Goal: Task Accomplishment & Management: Use online tool/utility

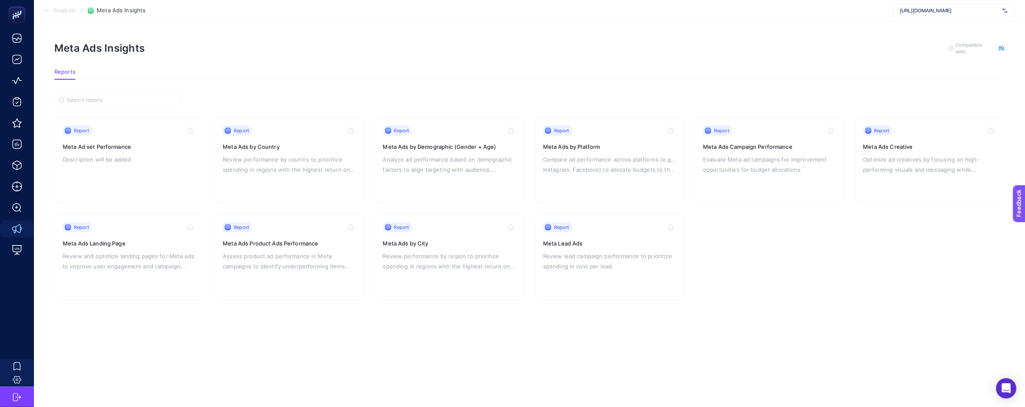
click at [17, 230] on div at bounding box center [17, 207] width 34 height 59
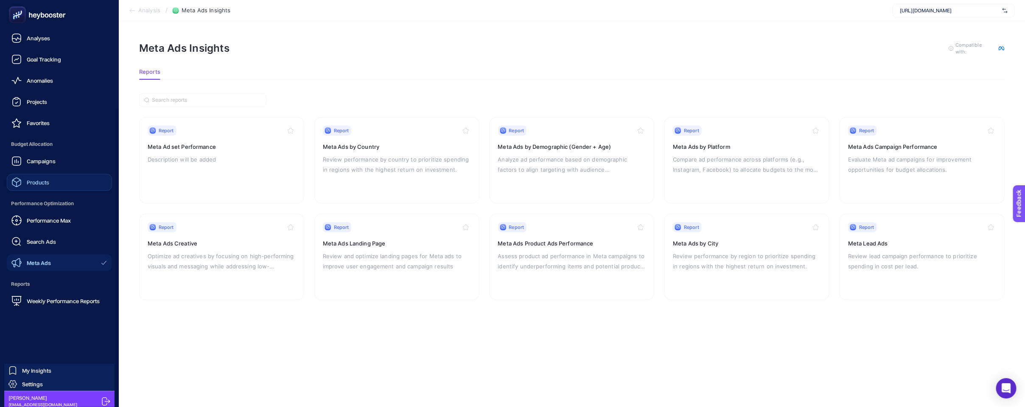
click at [62, 181] on link "Products" at bounding box center [59, 182] width 105 height 17
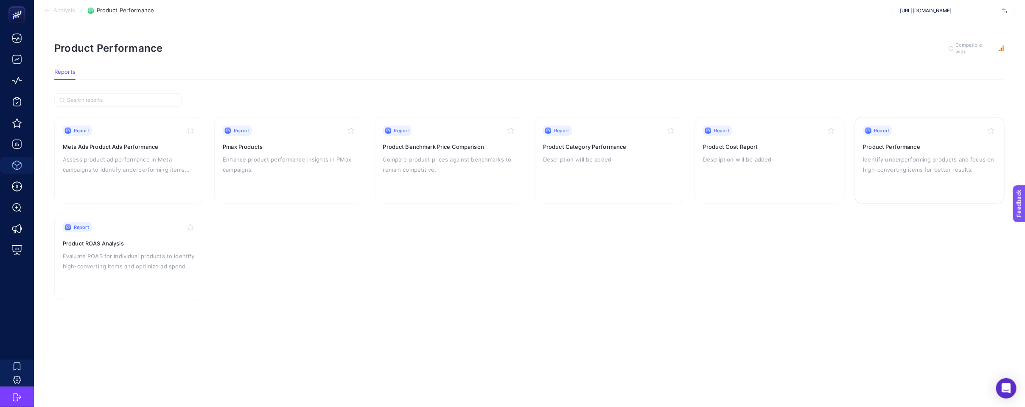
click at [928, 175] on div "Report Product Performance Identify underperforming products and focus on high-…" at bounding box center [929, 161] width 133 height 70
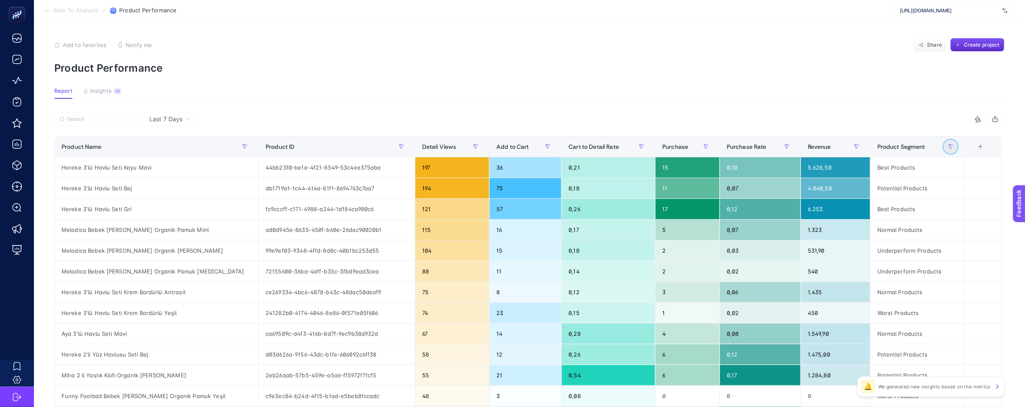
click at [953, 148] on icon "button" at bounding box center [950, 146] width 5 height 5
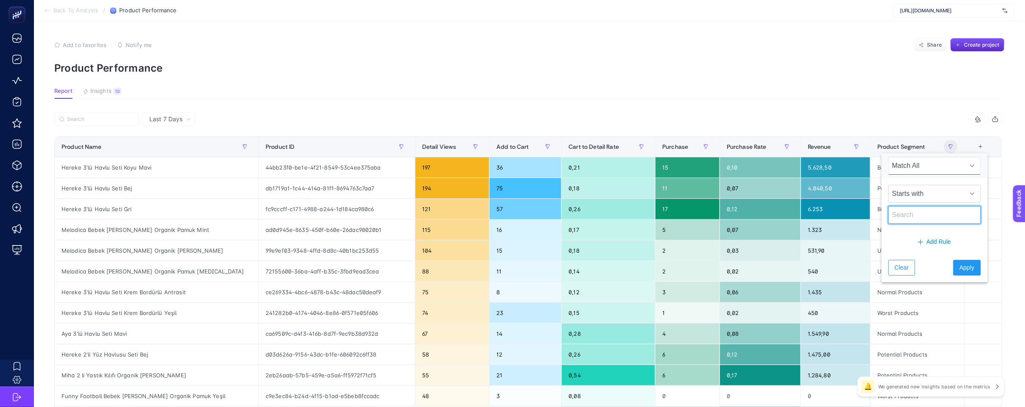
click at [939, 218] on input "text" at bounding box center [934, 215] width 92 height 18
click at [936, 211] on input "text" at bounding box center [934, 215] width 92 height 18
type input "Best"
click at [953, 263] on button "Apply" at bounding box center [967, 268] width 28 height 16
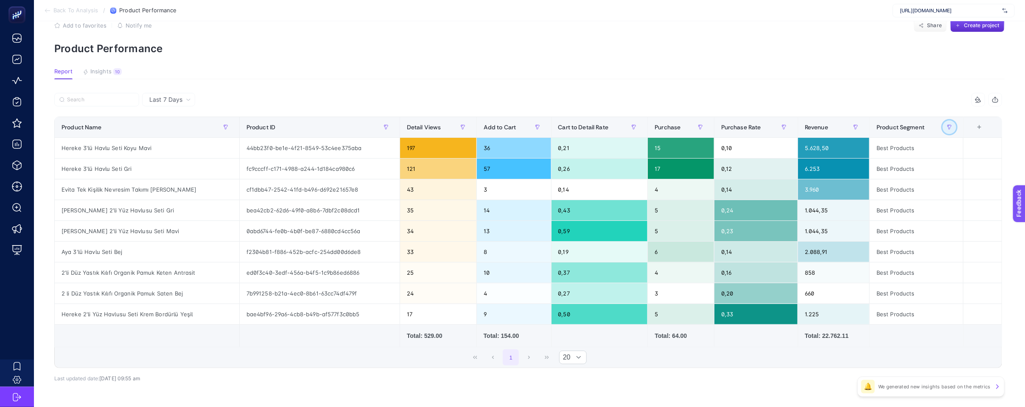
scroll to position [28, 0]
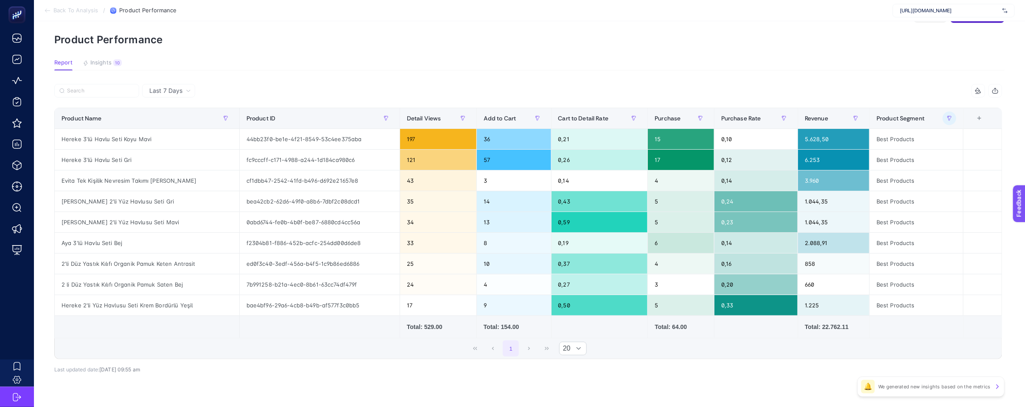
click at [178, 89] on span "Last 7 Days" at bounding box center [165, 91] width 33 height 8
click at [179, 132] on li "Last 30 Days" at bounding box center [169, 139] width 48 height 15
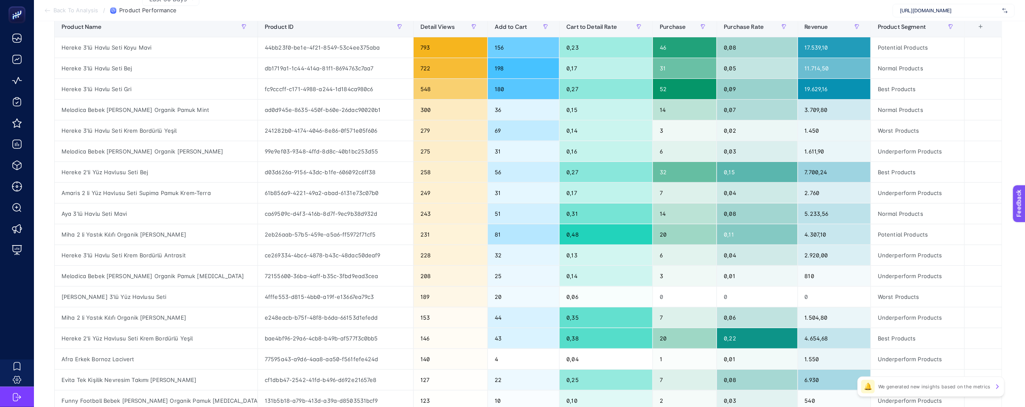
scroll to position [0, 0]
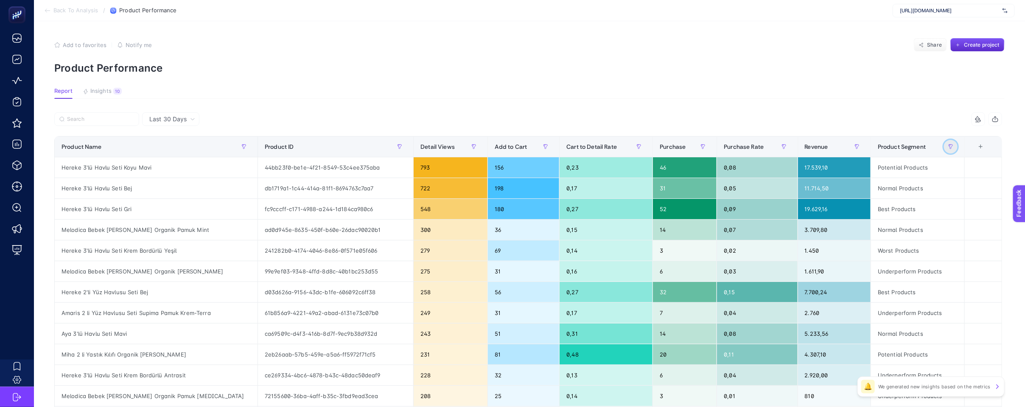
click at [953, 146] on icon "button" at bounding box center [950, 146] width 5 height 5
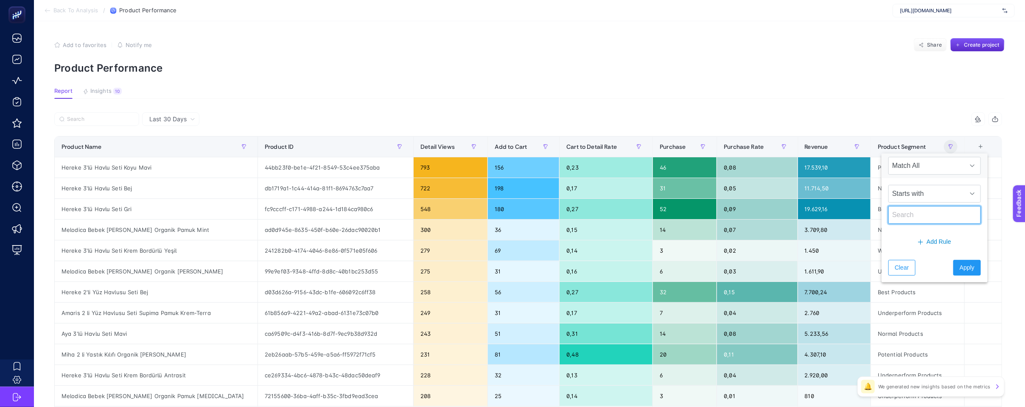
click at [925, 215] on input "text" at bounding box center [934, 215] width 92 height 18
type input "Best"
click at [953, 268] on button "Apply" at bounding box center [967, 268] width 28 height 16
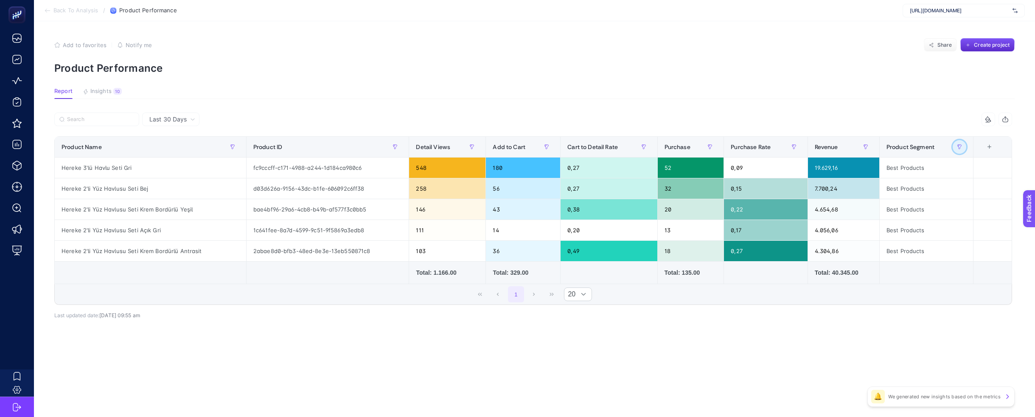
click at [959, 150] on button "button" at bounding box center [960, 147] width 14 height 14
click at [969, 149] on th "Product Segment" at bounding box center [926, 147] width 94 height 21
click at [965, 148] on button "button" at bounding box center [960, 147] width 14 height 14
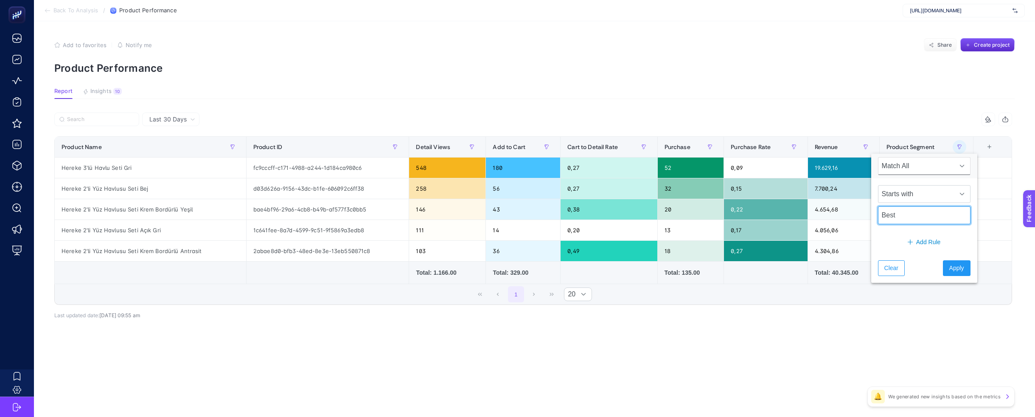
click at [932, 214] on input "Best" at bounding box center [924, 215] width 92 height 18
type input "Bes"
click at [949, 263] on span "Apply" at bounding box center [956, 267] width 15 height 9
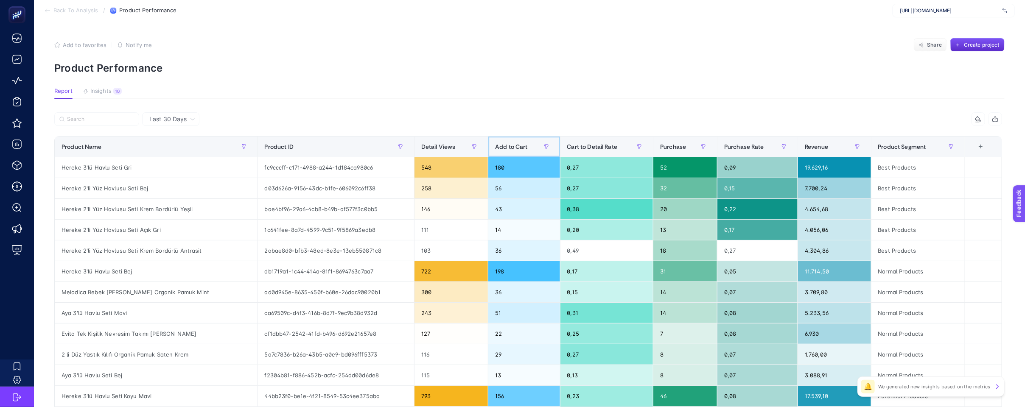
click at [516, 146] on span "Add to Cart" at bounding box center [511, 146] width 33 height 7
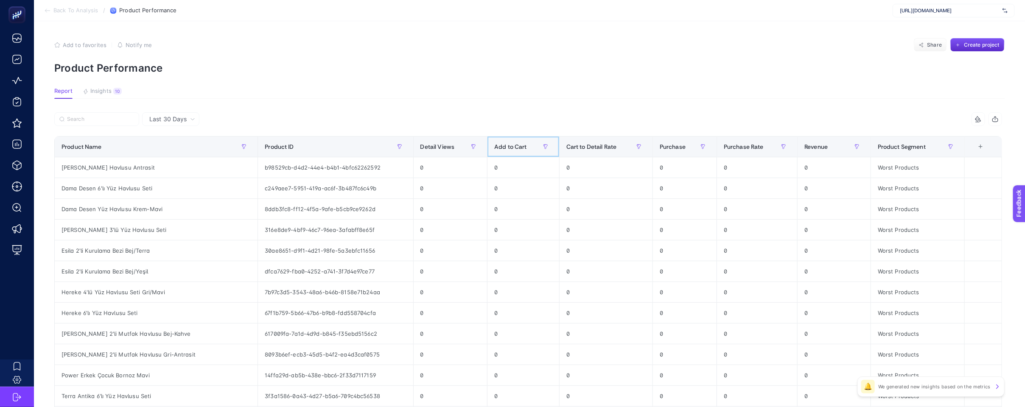
click at [516, 146] on span "Add to Cart" at bounding box center [510, 146] width 33 height 7
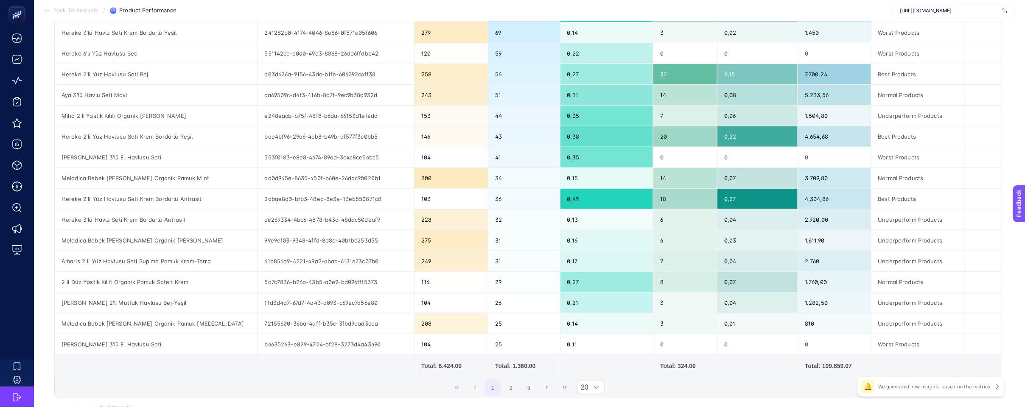
scroll to position [275, 0]
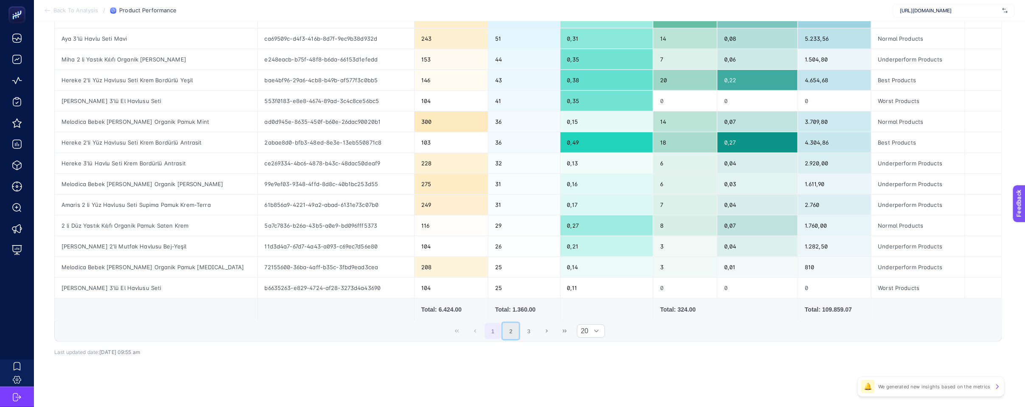
click at [516, 330] on button "2" at bounding box center [511, 331] width 16 height 16
